Goal: Task Accomplishment & Management: Use online tool/utility

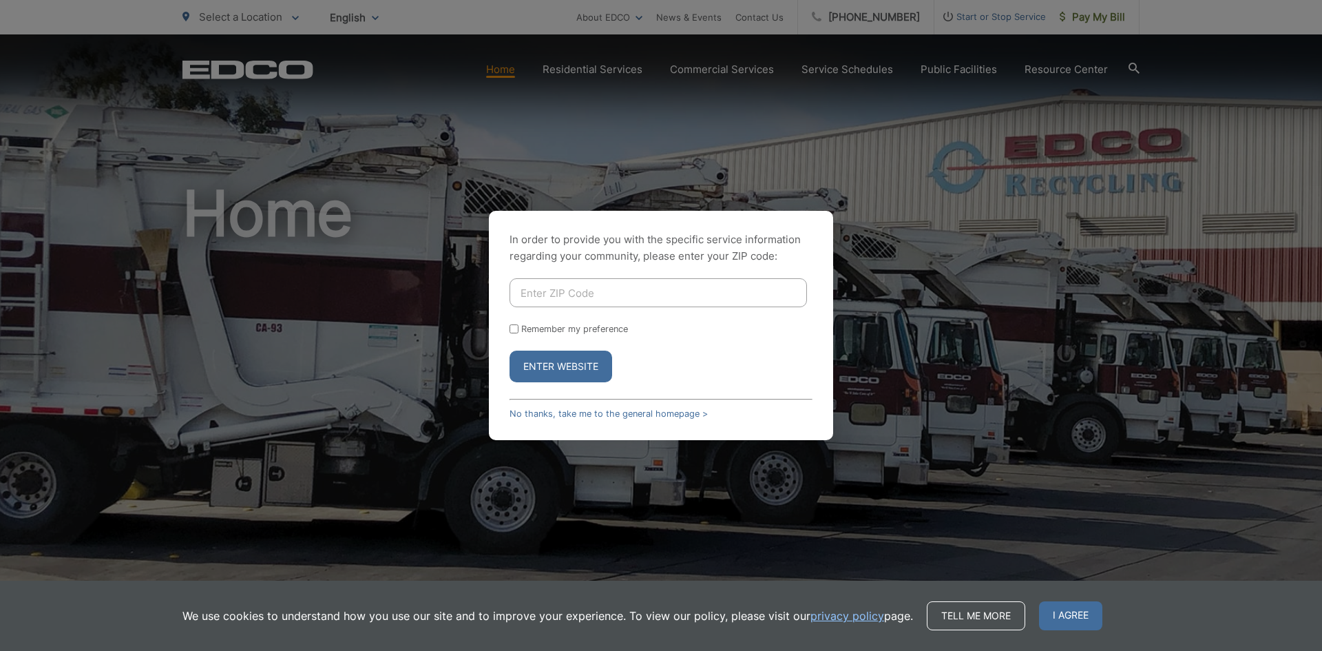
click at [579, 289] on input "Enter ZIP Code" at bounding box center [658, 292] width 297 height 29
click at [602, 295] on input "Enter ZIP Code" at bounding box center [658, 292] width 297 height 29
type input "91977"
click at [510, 351] on button "Enter Website" at bounding box center [561, 367] width 103 height 32
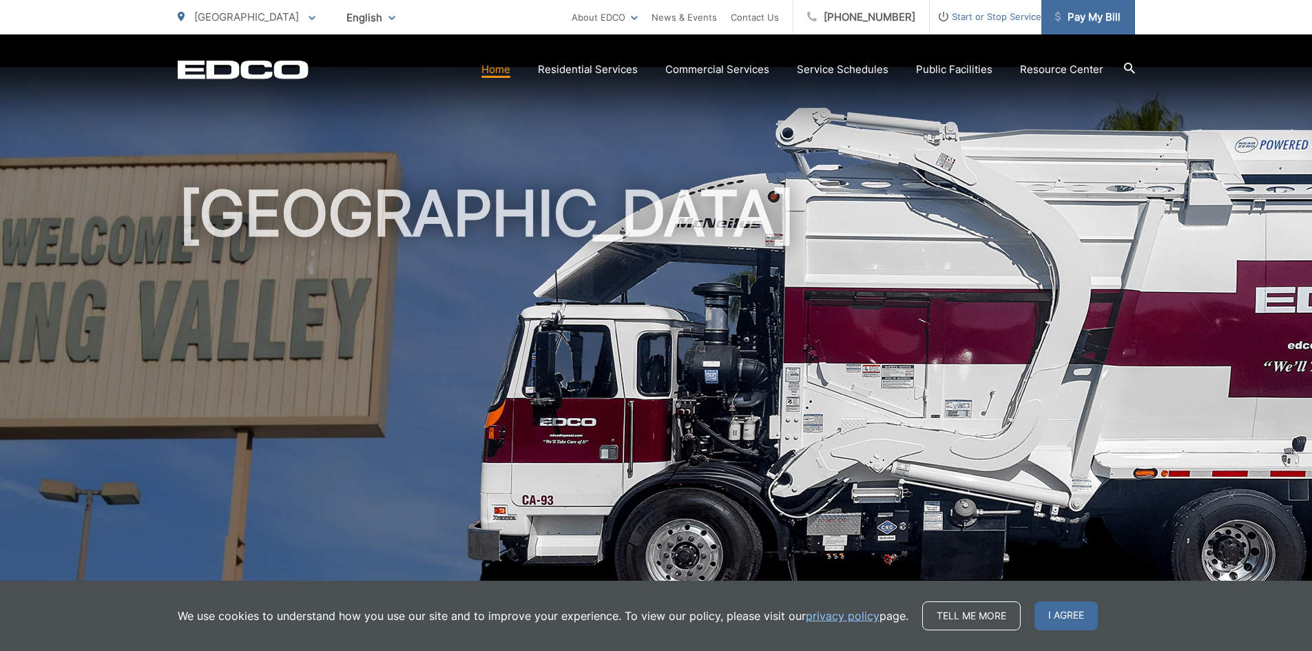
click at [1085, 16] on span "Pay My Bill" at bounding box center [1087, 17] width 65 height 17
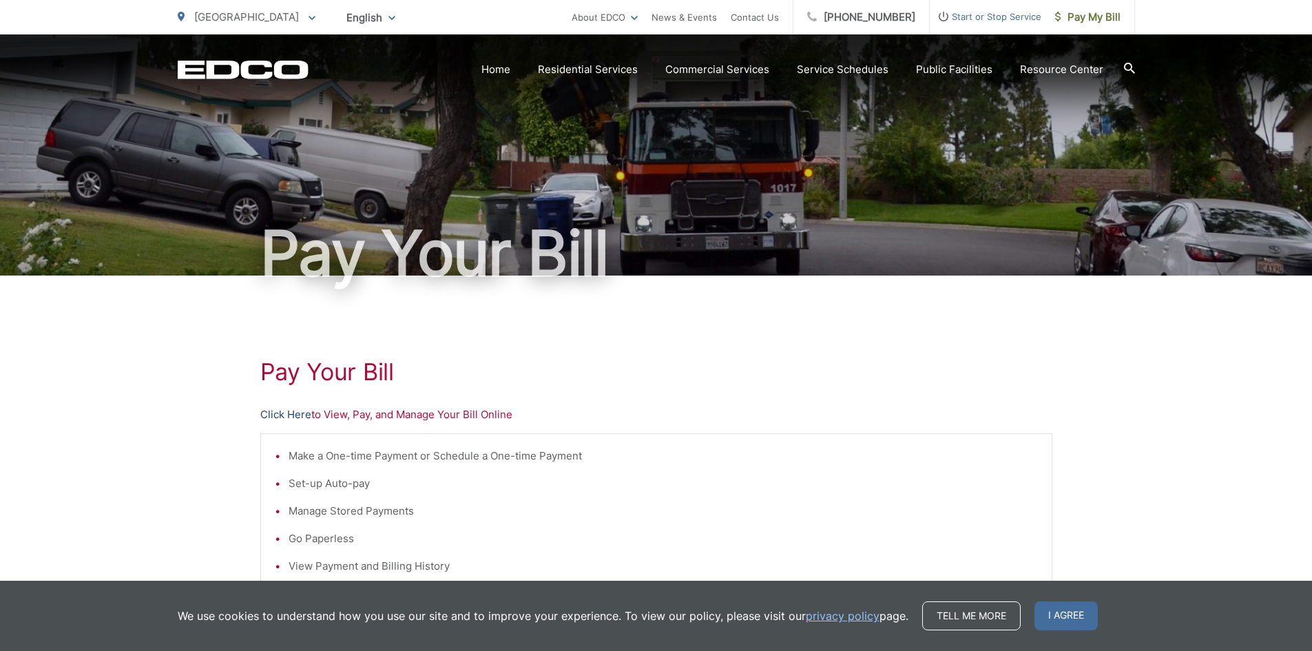
click at [284, 417] on link "Click Here" at bounding box center [285, 414] width 51 height 17
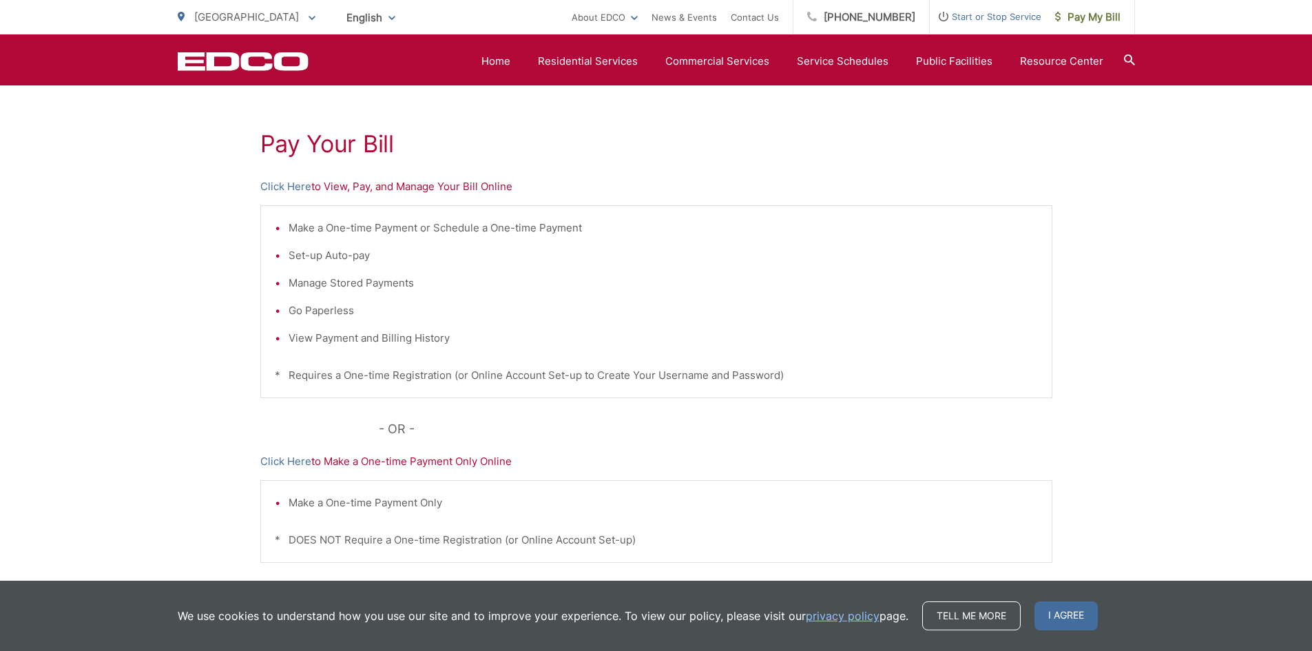
scroll to position [122, 0]
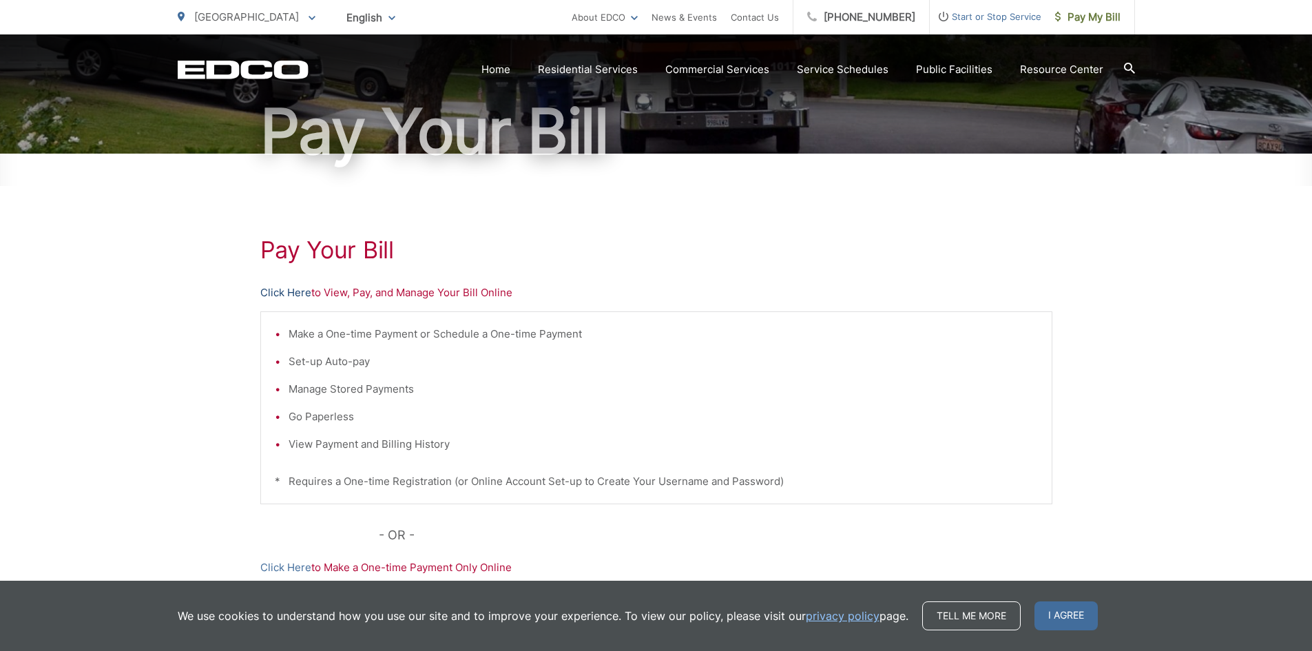
click at [294, 289] on link "Click Here" at bounding box center [285, 292] width 51 height 17
